Goal: Information Seeking & Learning: Learn about a topic

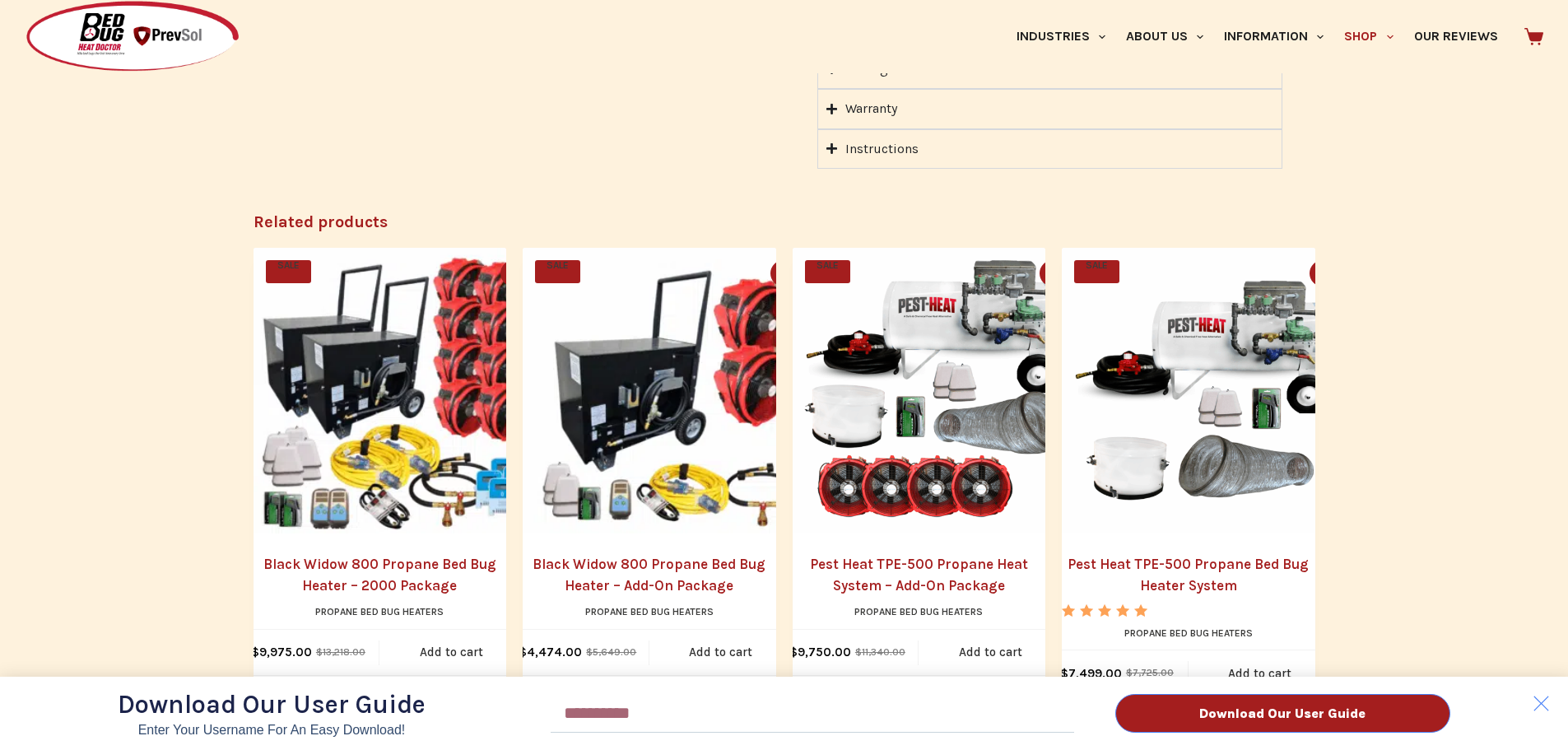
scroll to position [1811, 0]
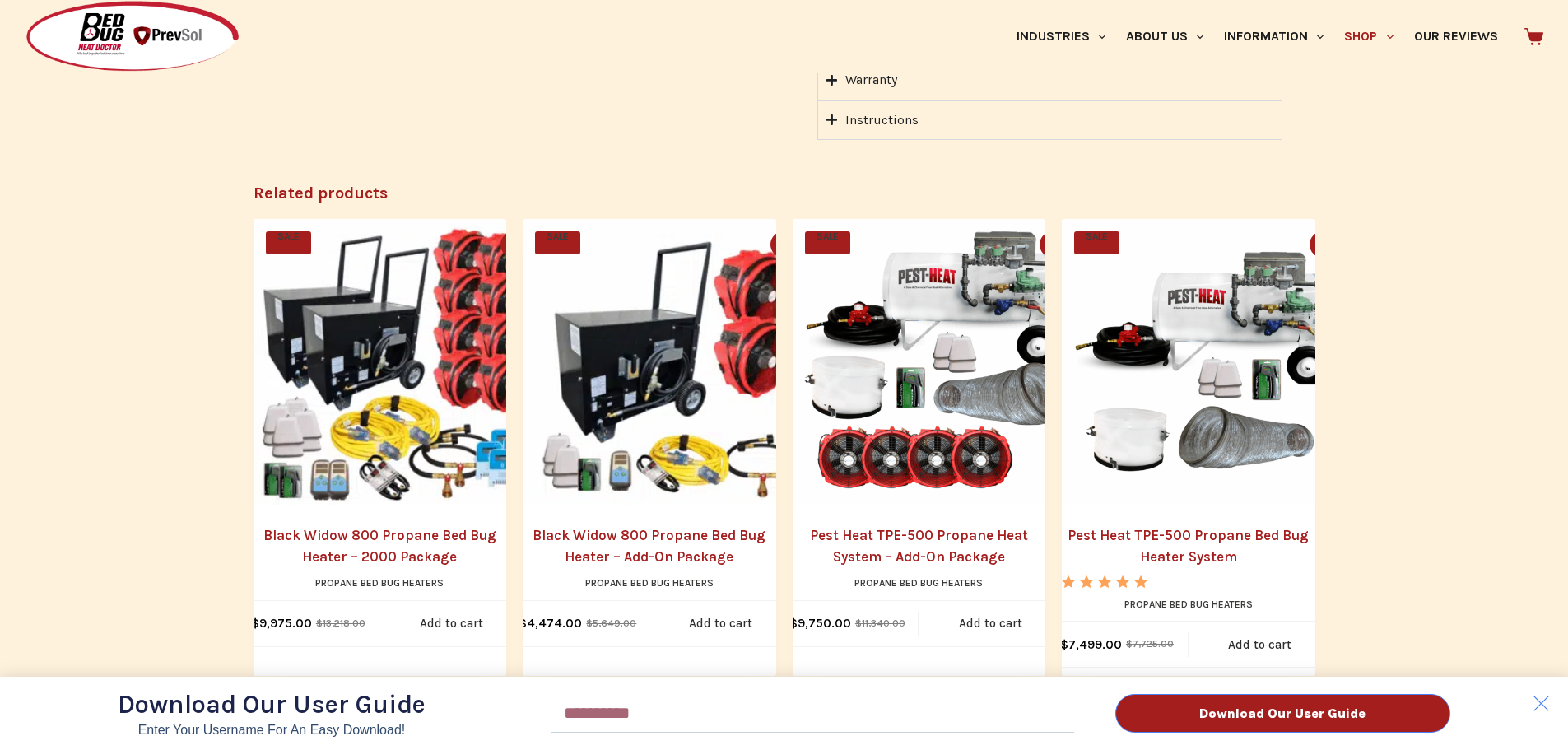
click at [1183, 511] on div "Download Our User Guide Enter Your Username for an Easy Download! Email Downloa…" at bounding box center [784, 375] width 1568 height 750
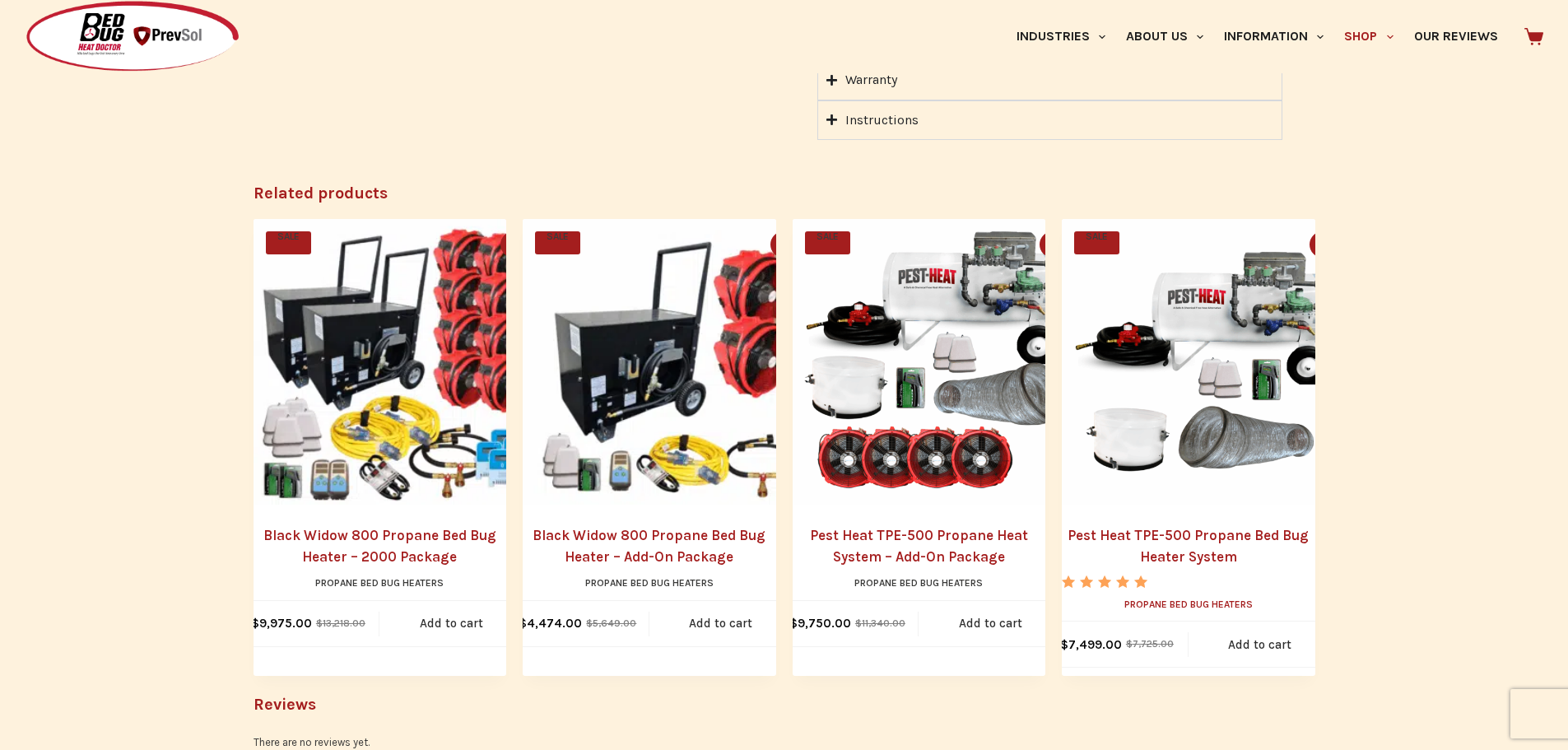
click at [1173, 599] on link "Propane Bed Bug Heaters" at bounding box center [1189, 604] width 129 height 11
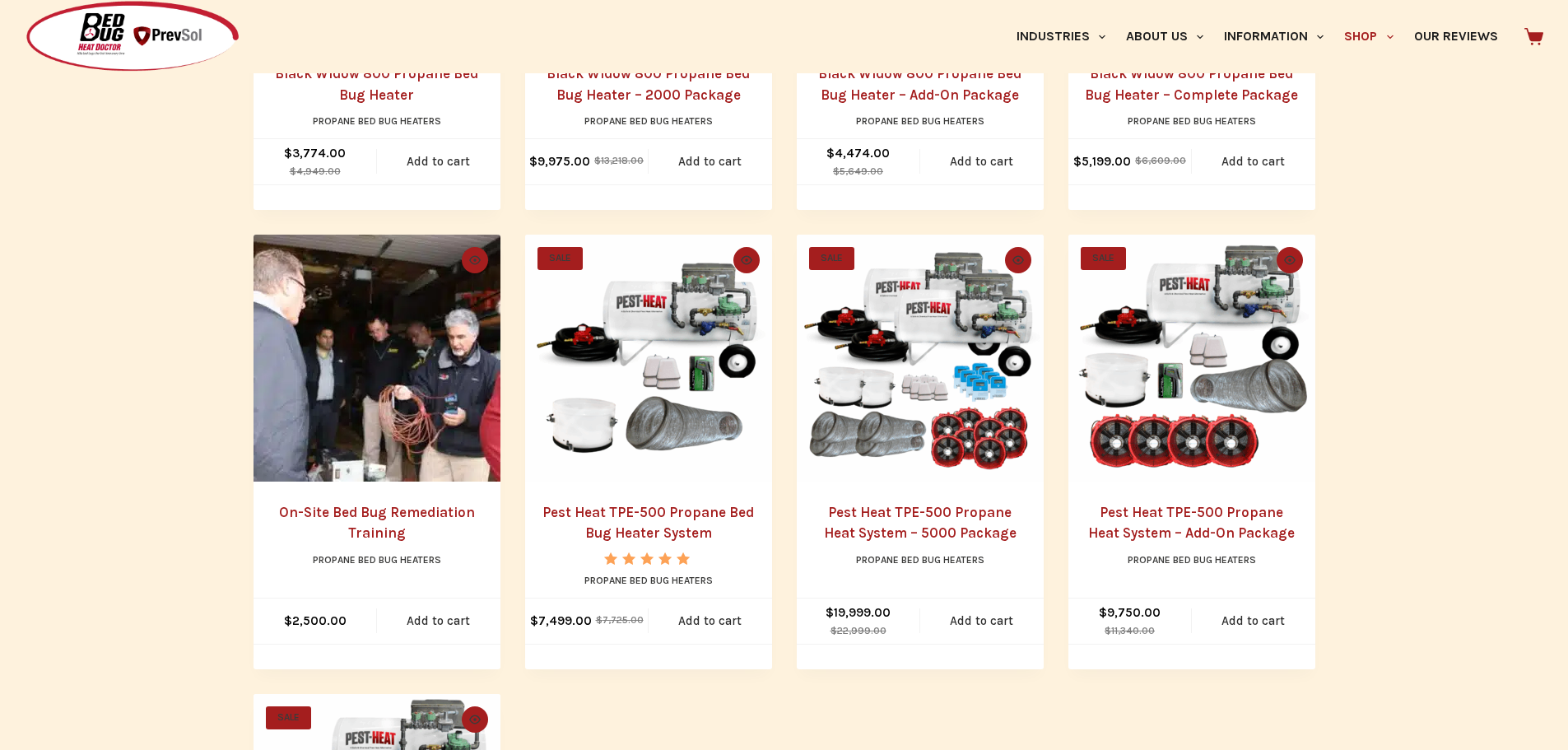
scroll to position [659, 0]
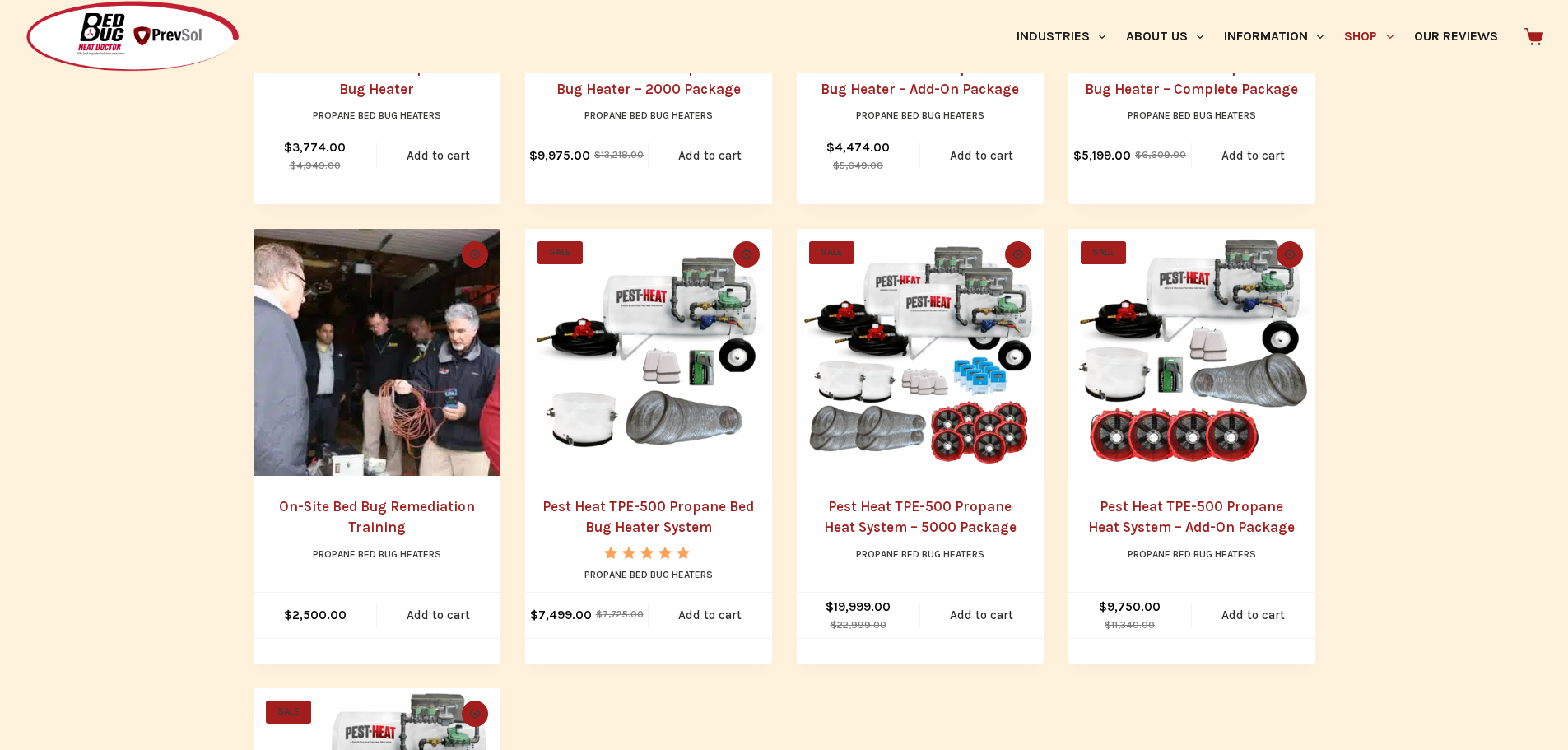
click at [620, 532] on link "Pest Heat TPE-500 Propane Bed Bug Heater System" at bounding box center [647, 517] width 211 height 38
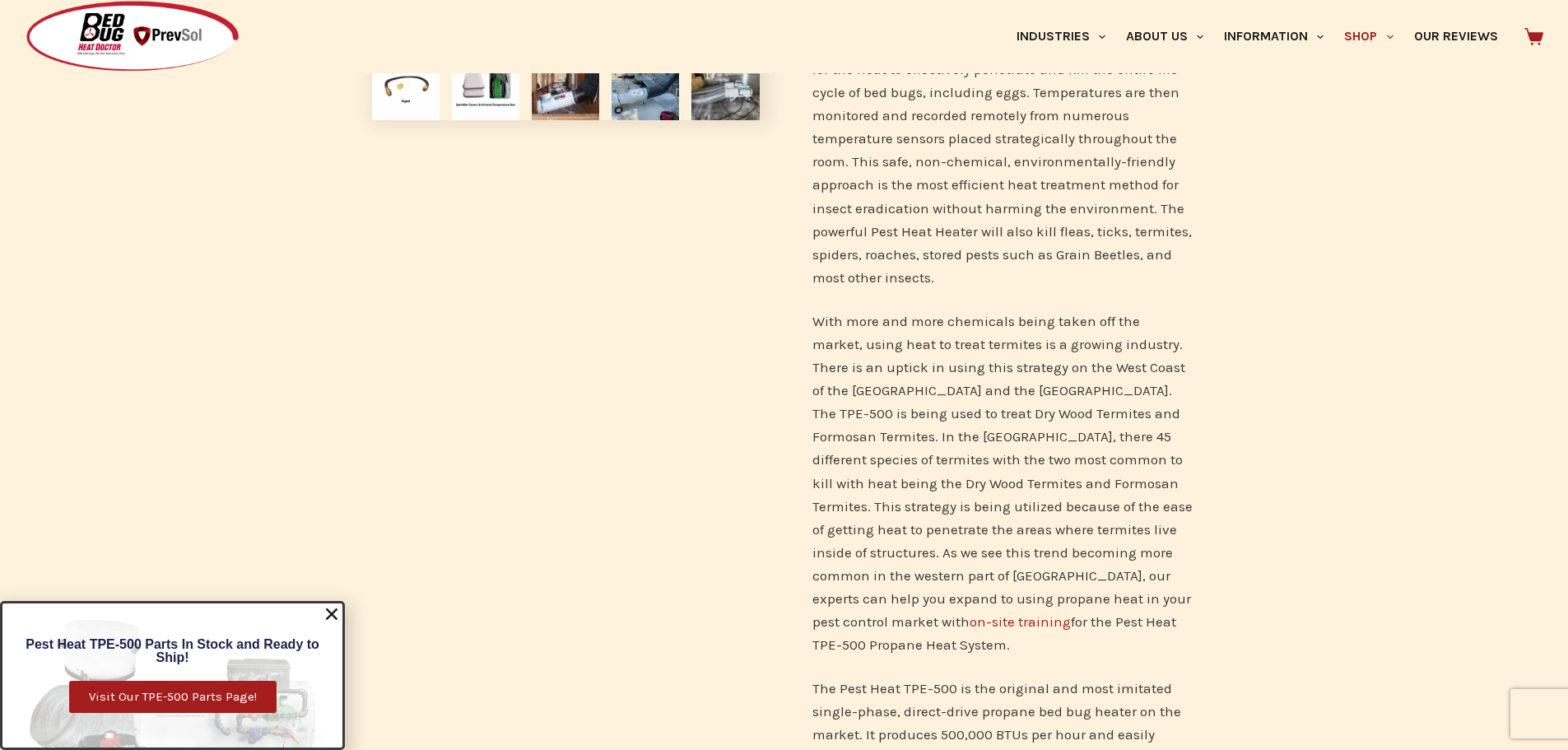
scroll to position [740, 0]
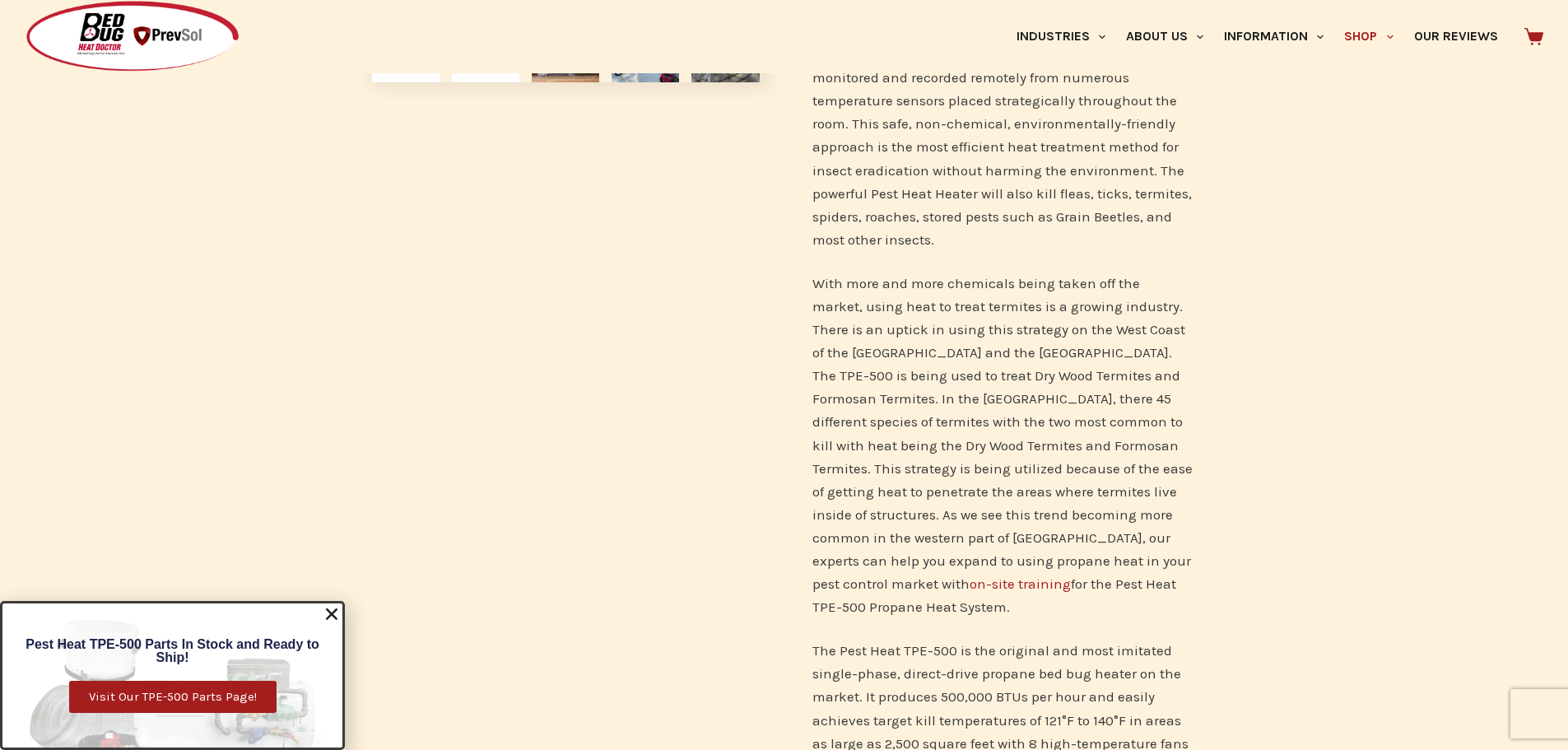
click at [339, 608] on icon "Close" at bounding box center [332, 613] width 17 height 17
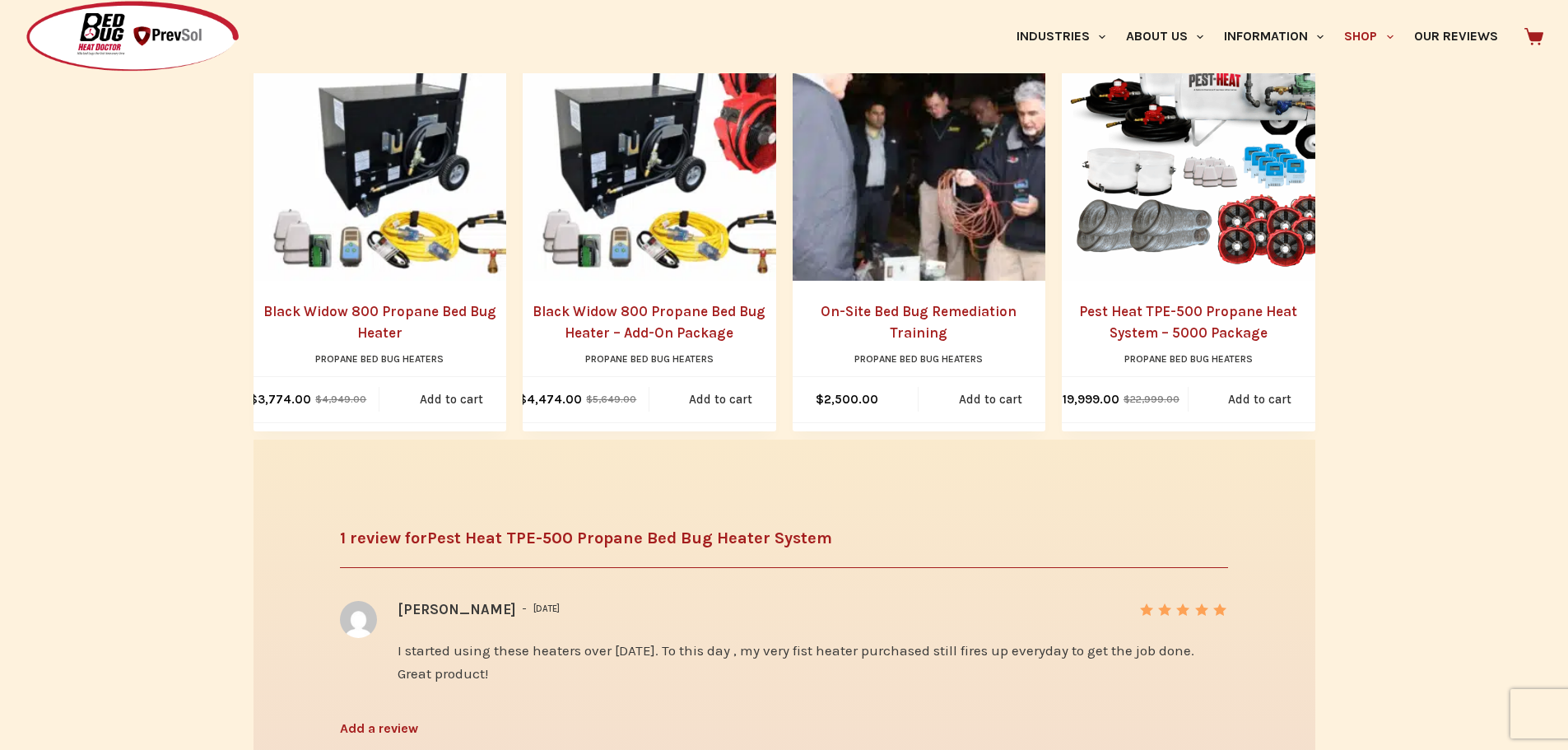
scroll to position [2469, 0]
